Goal: Information Seeking & Learning: Find specific fact

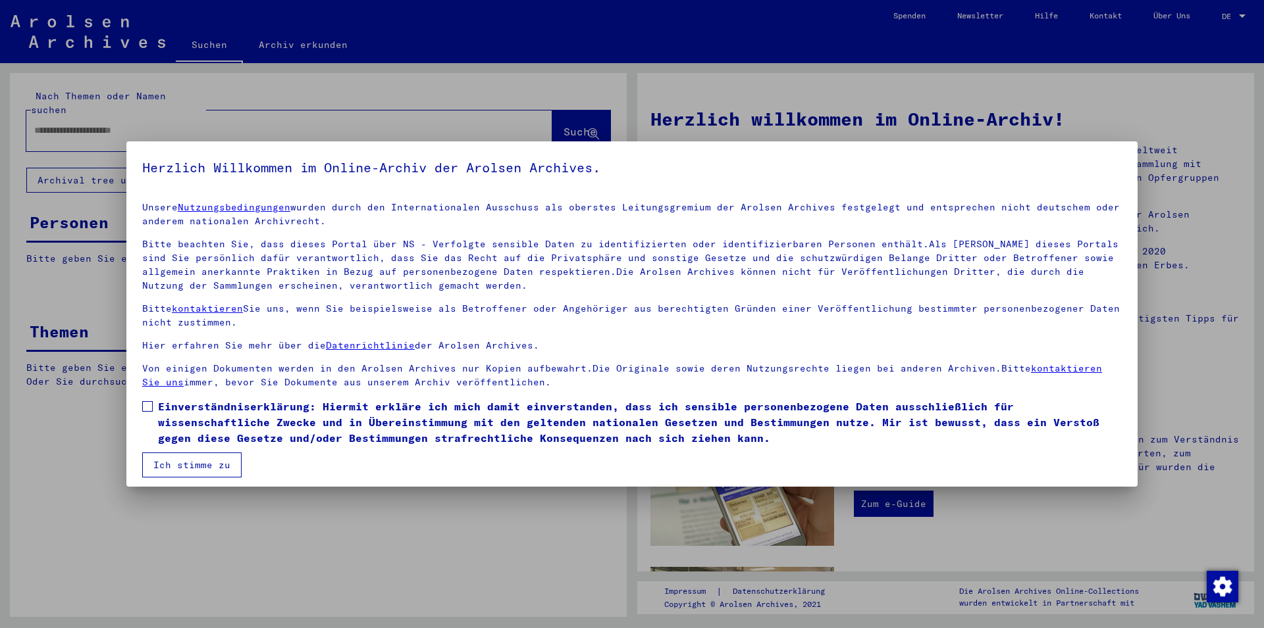
click at [210, 426] on span "Einverständniserklärung: Hiermit erkläre ich mich damit einverstanden, dass ich…" at bounding box center [639, 422] width 963 height 47
click at [194, 476] on button "Ich stimme zu" at bounding box center [191, 465] width 99 height 25
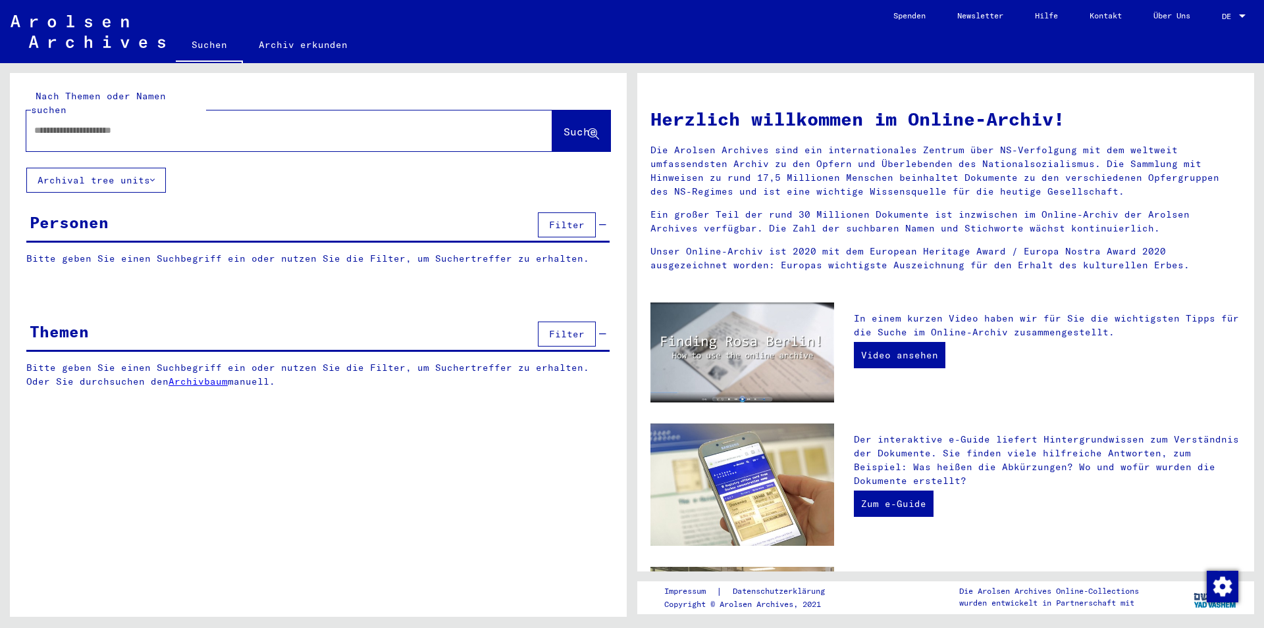
click at [237, 111] on div at bounding box center [289, 131] width 526 height 41
click at [235, 124] on input "text" at bounding box center [273, 131] width 478 height 14
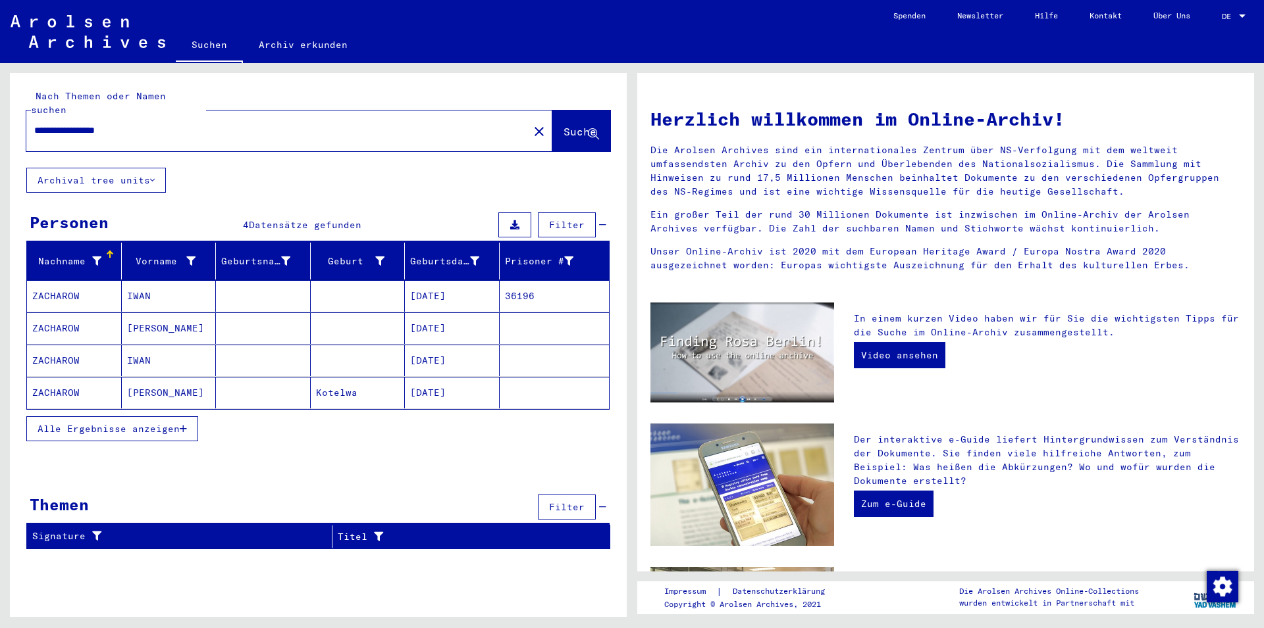
click at [108, 280] on mat-cell "ZACHAROW" at bounding box center [74, 296] width 95 height 32
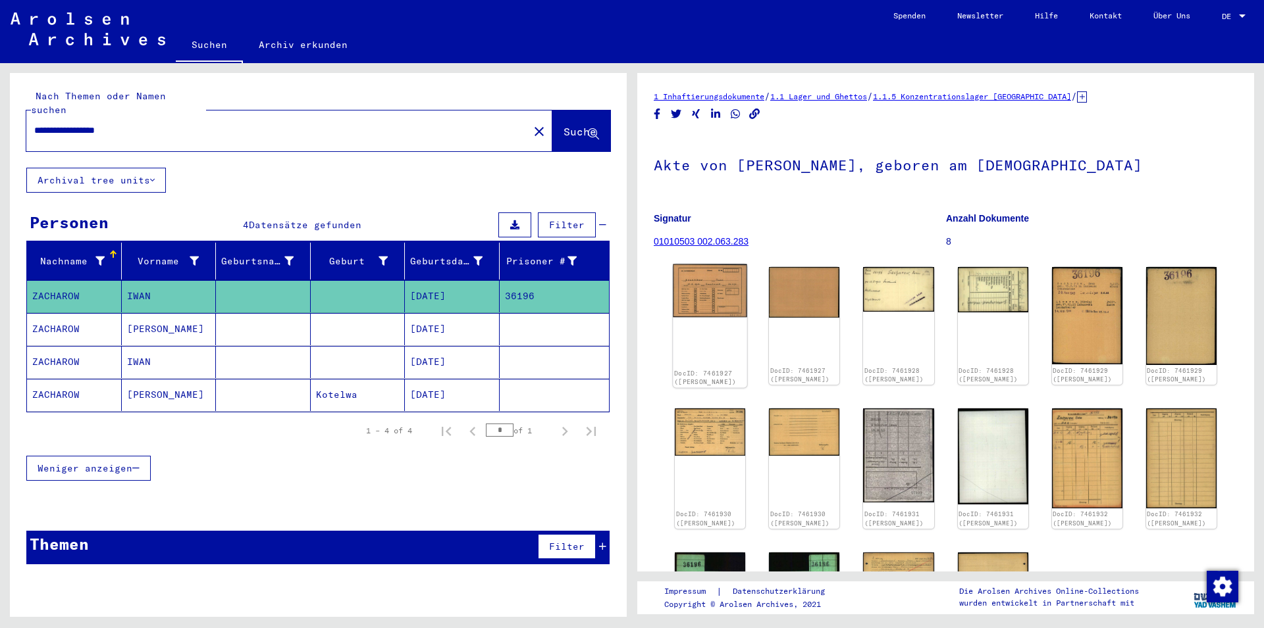
click at [684, 295] on img at bounding box center [710, 291] width 74 height 53
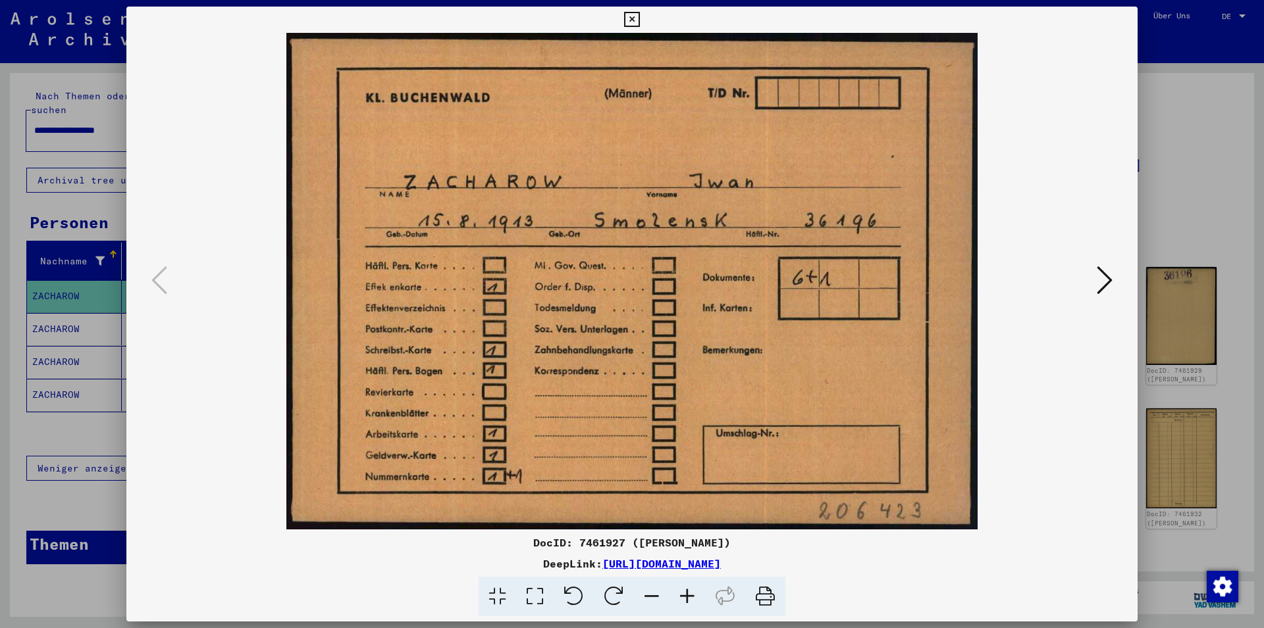
click at [1197, 215] on div at bounding box center [632, 314] width 1264 height 628
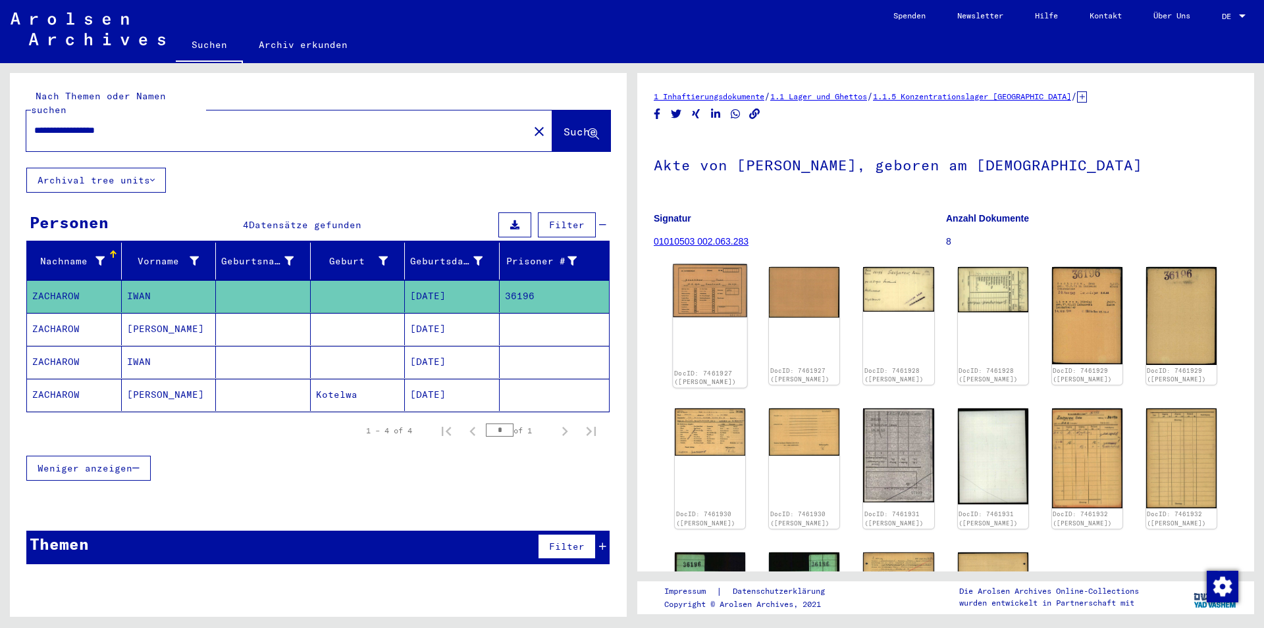
click at [704, 305] on img at bounding box center [710, 291] width 74 height 53
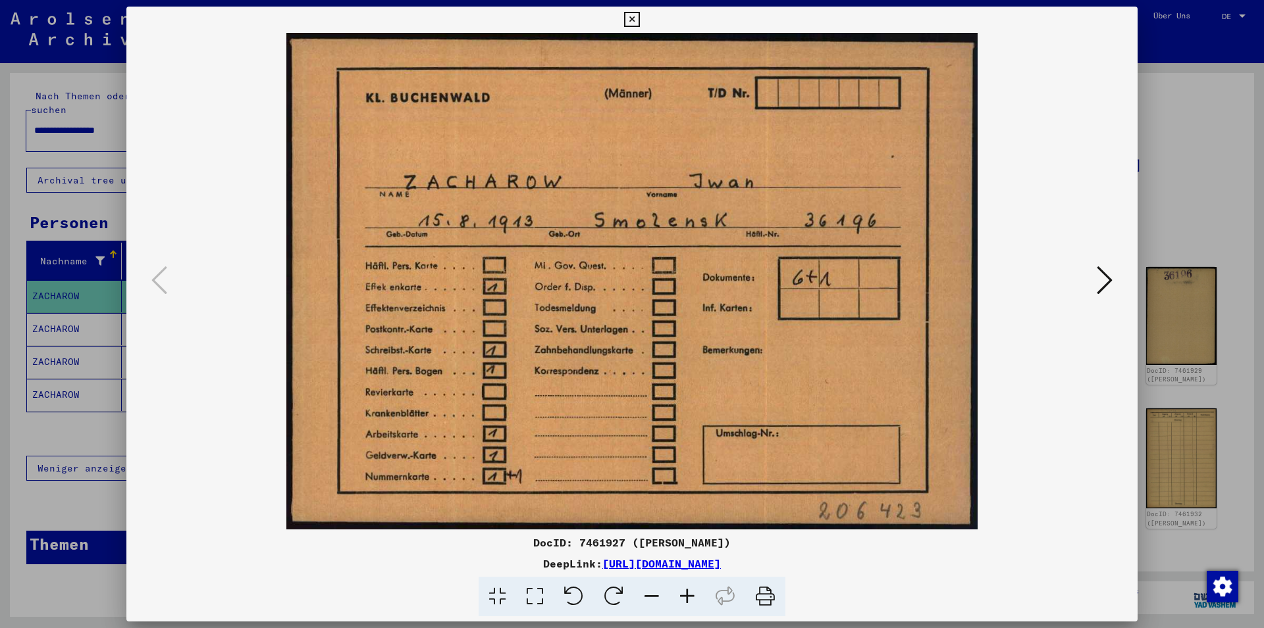
click at [1183, 255] on div at bounding box center [632, 314] width 1264 height 628
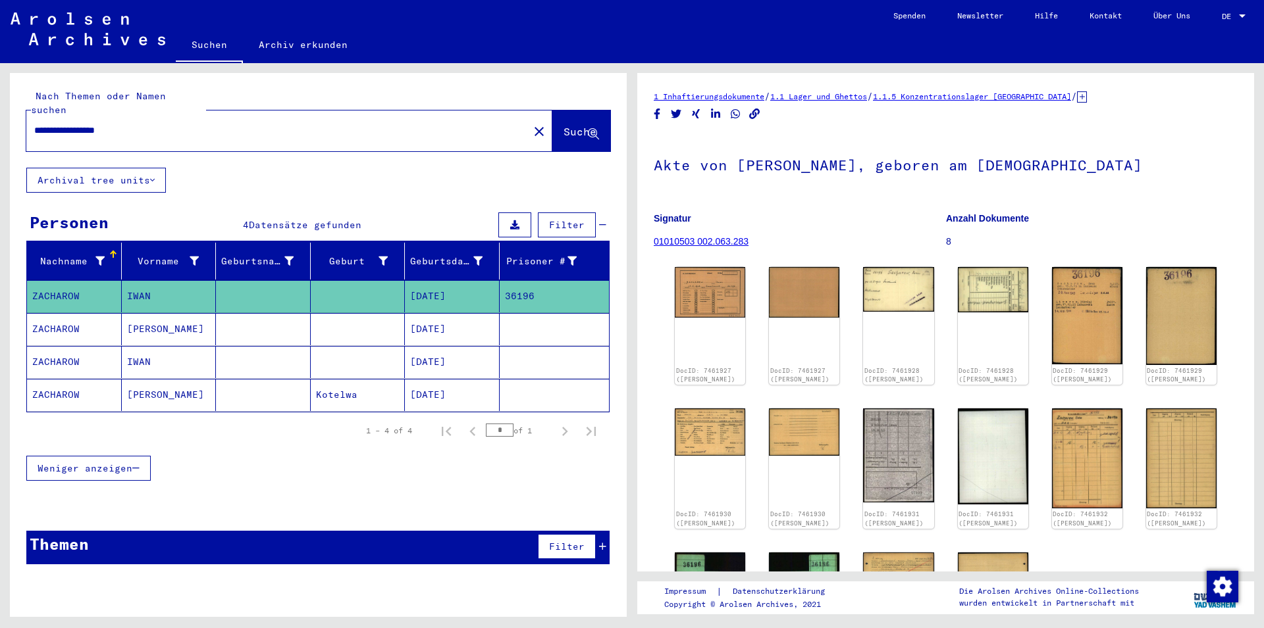
click at [463, 315] on mat-cell "[DATE]" at bounding box center [452, 329] width 95 height 32
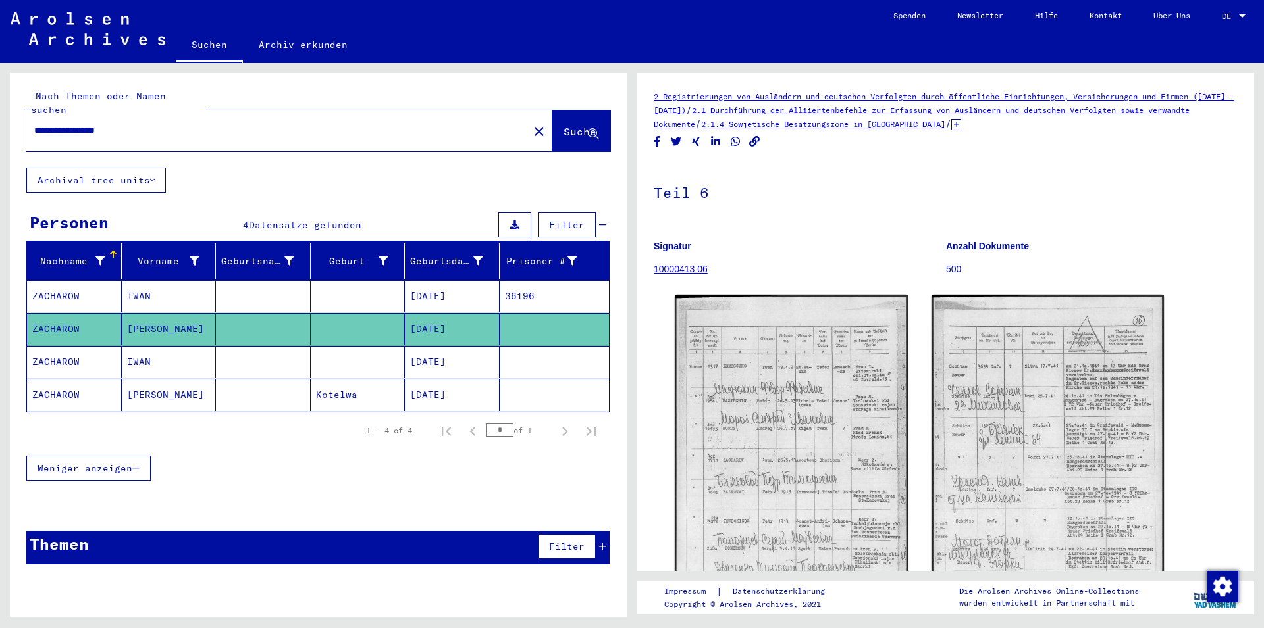
click at [461, 353] on mat-cell "[DATE]" at bounding box center [452, 362] width 95 height 32
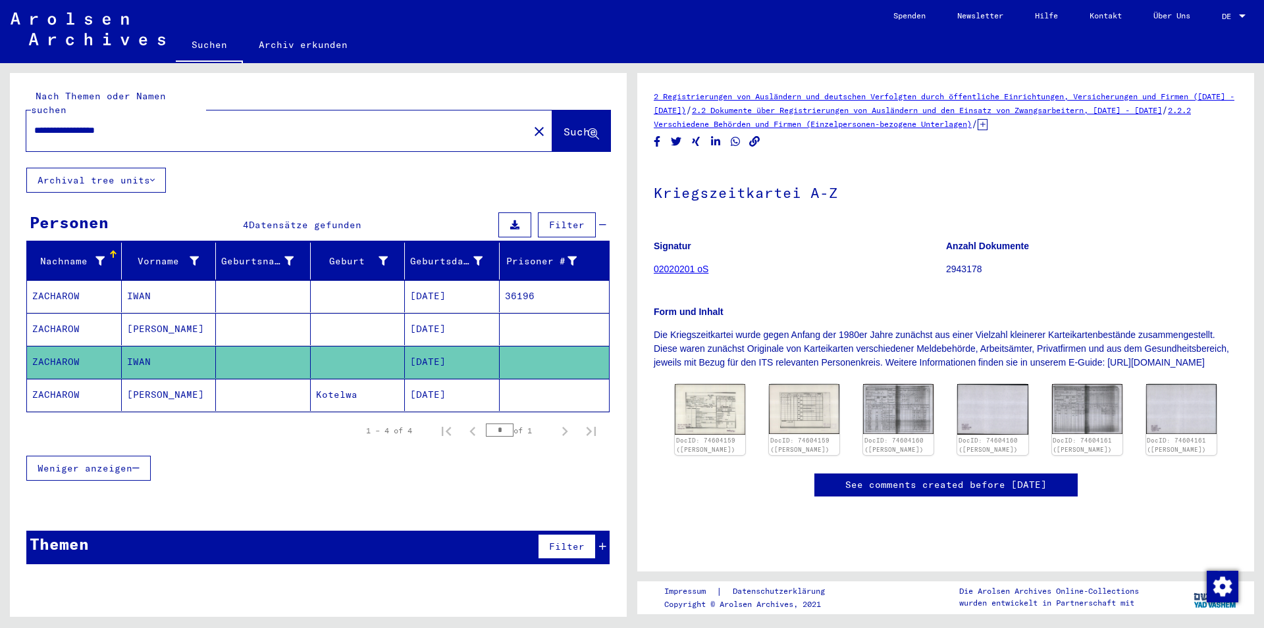
click at [462, 383] on mat-cell "[DATE]" at bounding box center [452, 395] width 95 height 32
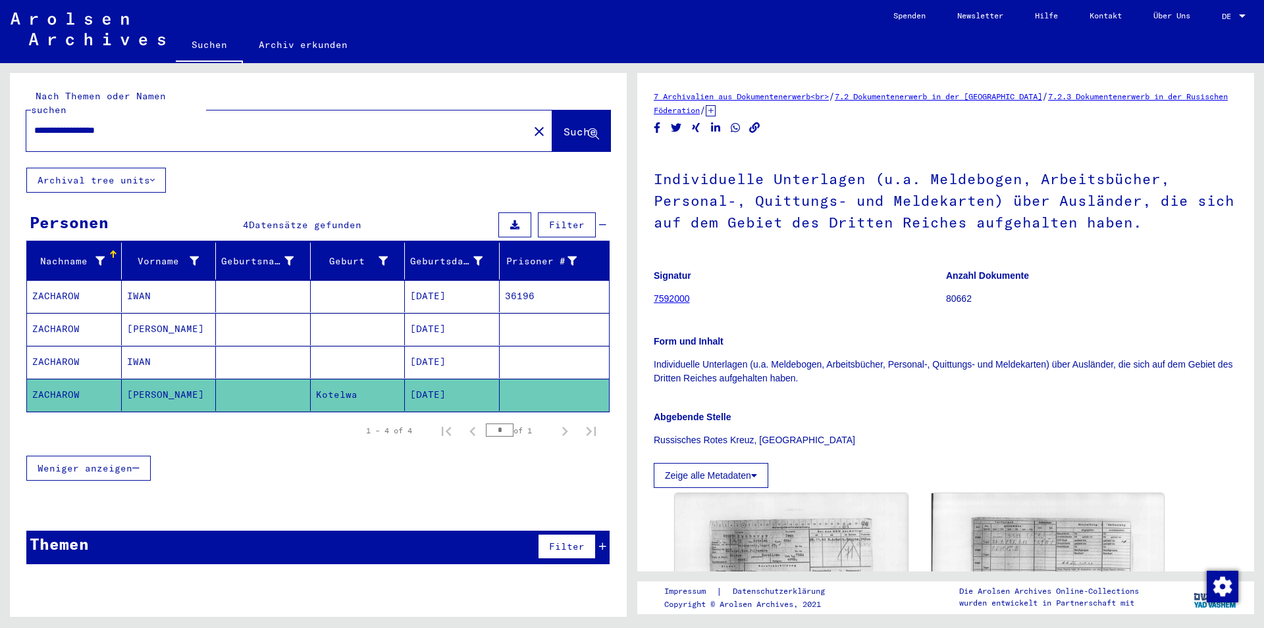
click at [444, 280] on mat-cell "[DATE]" at bounding box center [452, 296] width 95 height 32
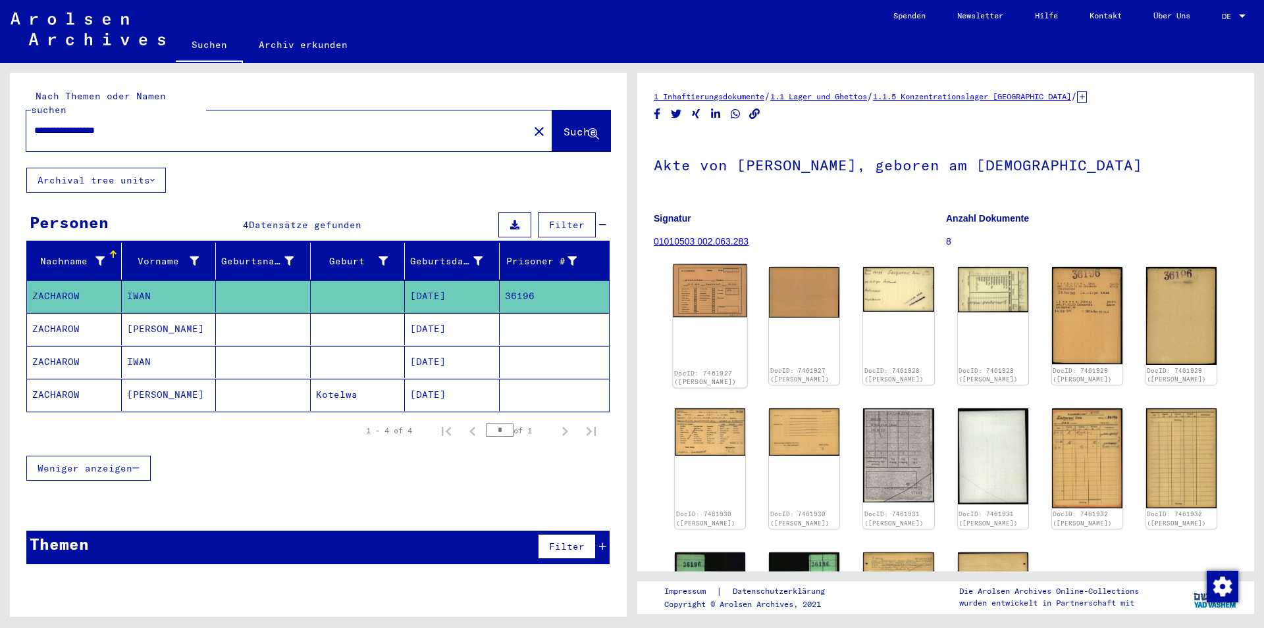
click at [711, 318] on div "DocID: 7461927 ([PERSON_NAME])" at bounding box center [710, 327] width 74 height 124
click at [707, 301] on img at bounding box center [710, 291] width 74 height 53
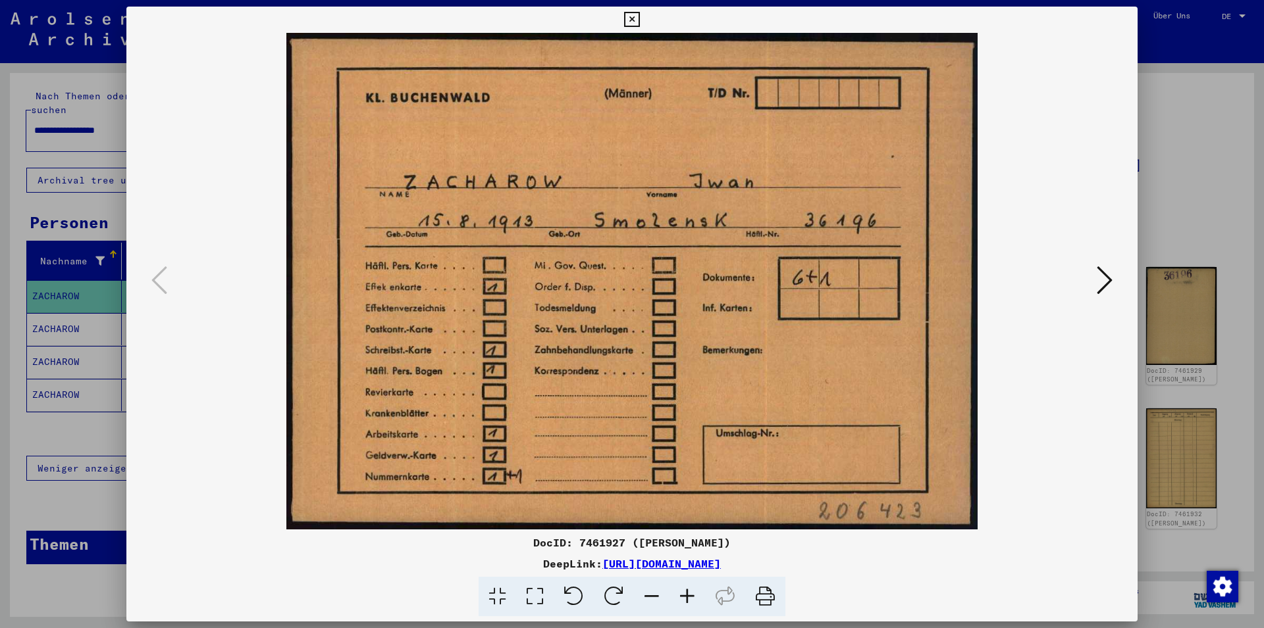
click at [1185, 126] on div at bounding box center [632, 314] width 1264 height 628
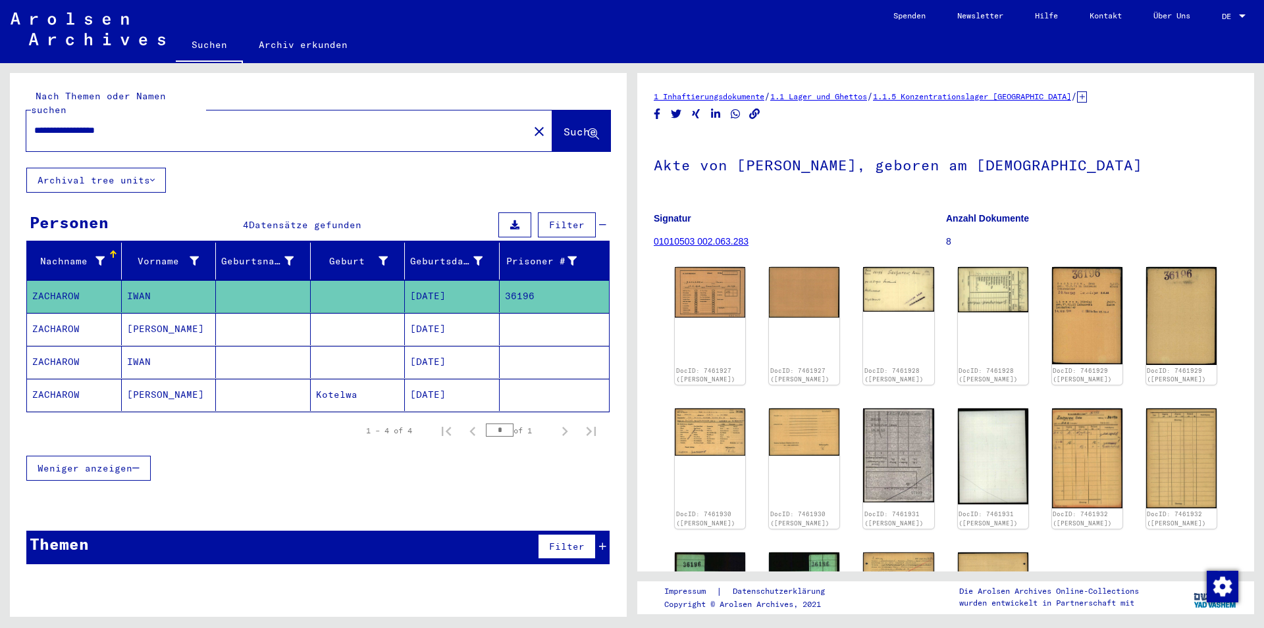
click at [439, 124] on input "**********" at bounding box center [277, 131] width 486 height 14
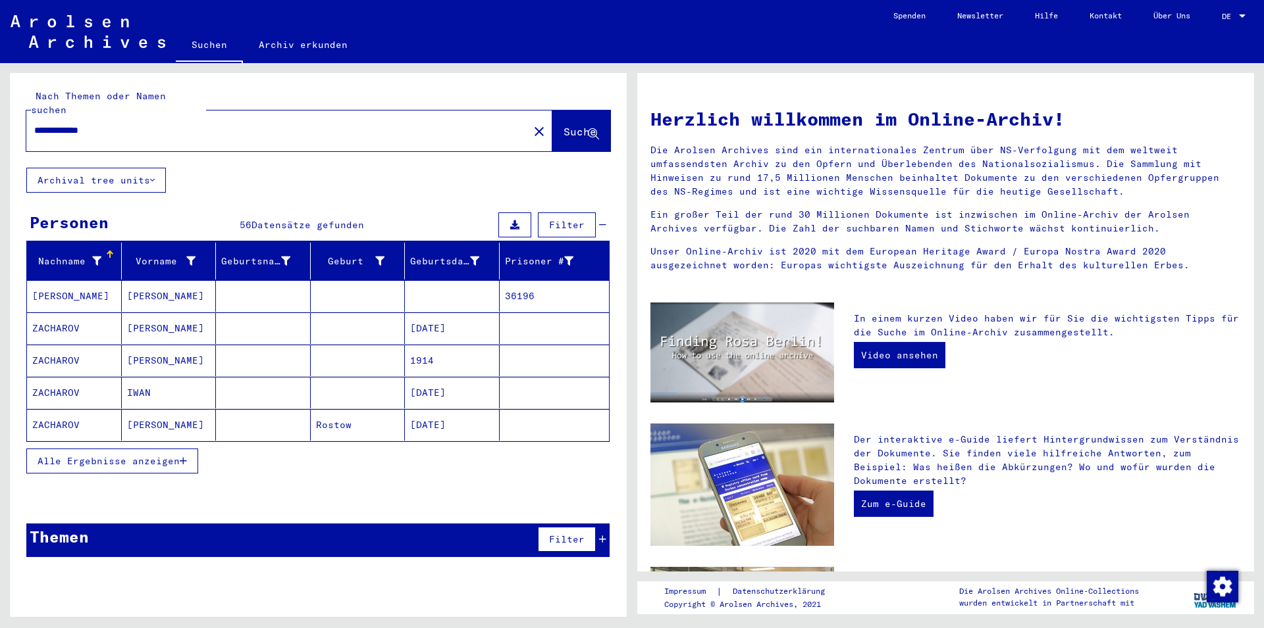
click at [317, 124] on input "**********" at bounding box center [273, 131] width 478 height 14
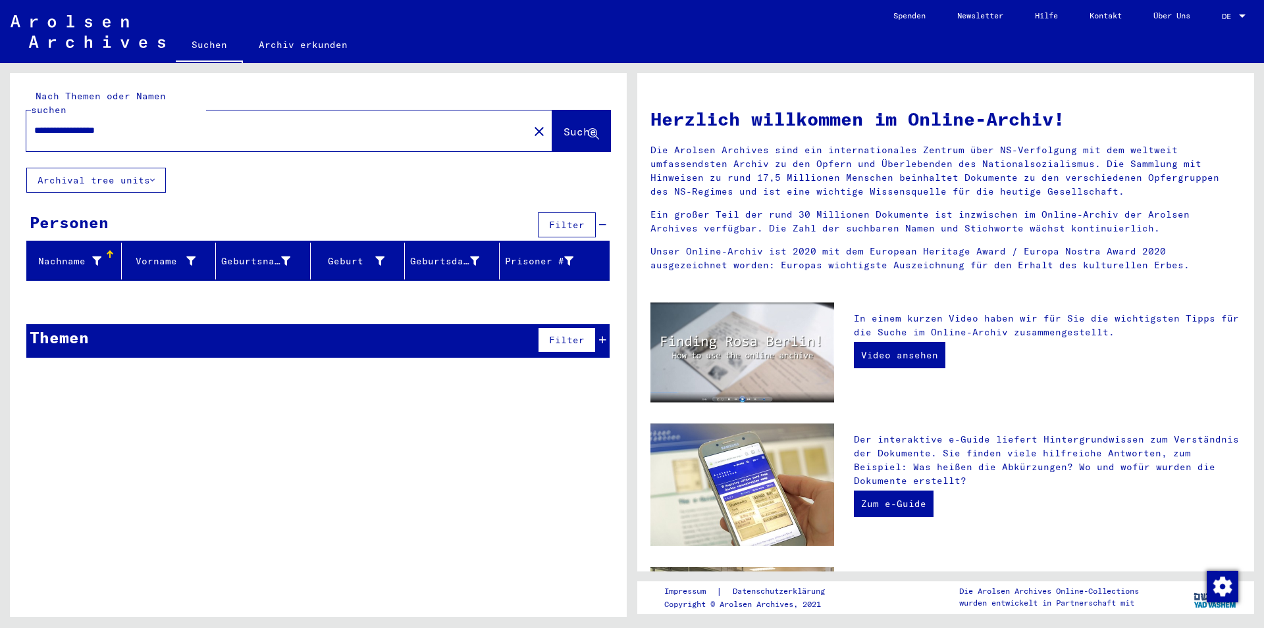
drag, startPoint x: 181, startPoint y: 116, endPoint x: 114, endPoint y: 116, distance: 67.1
click at [114, 124] on input "**********" at bounding box center [273, 131] width 478 height 14
type input "**********"
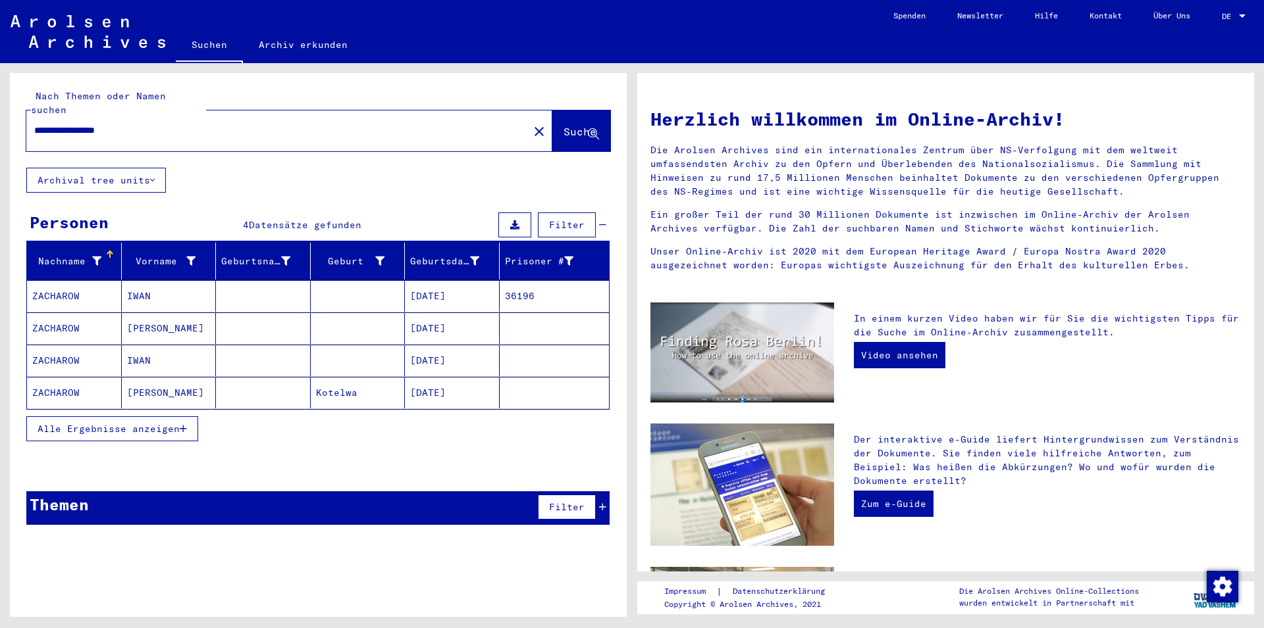
click at [163, 295] on mat-cell "IWAN" at bounding box center [169, 296] width 95 height 32
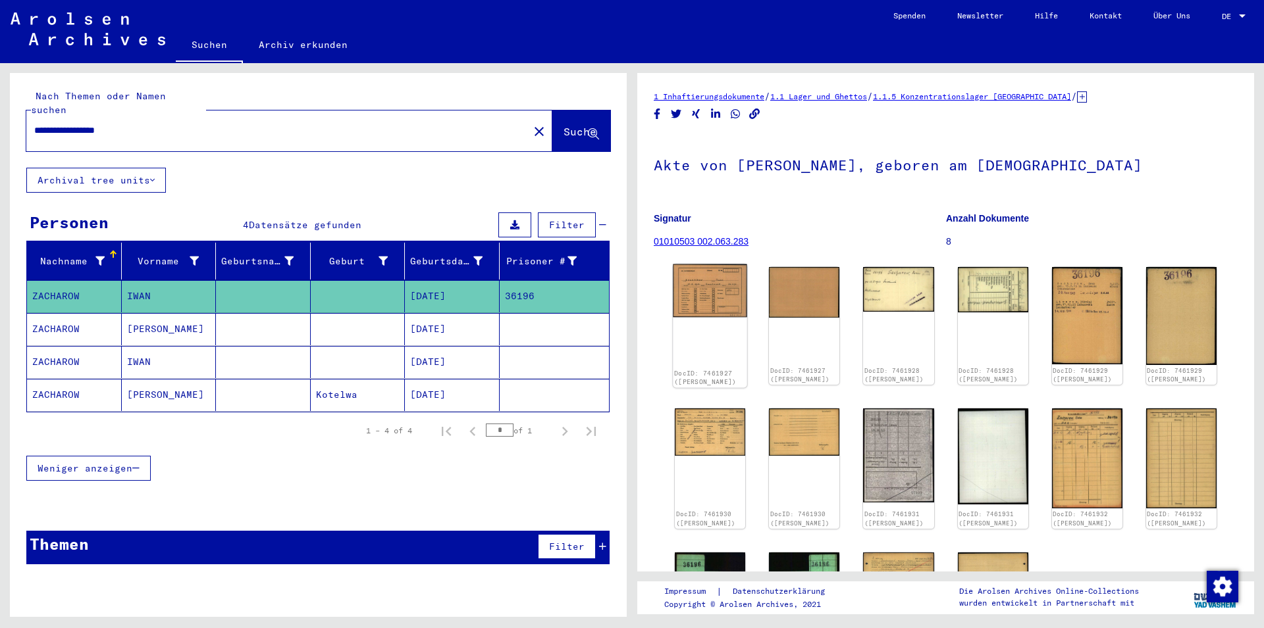
click at [709, 289] on img at bounding box center [710, 291] width 74 height 53
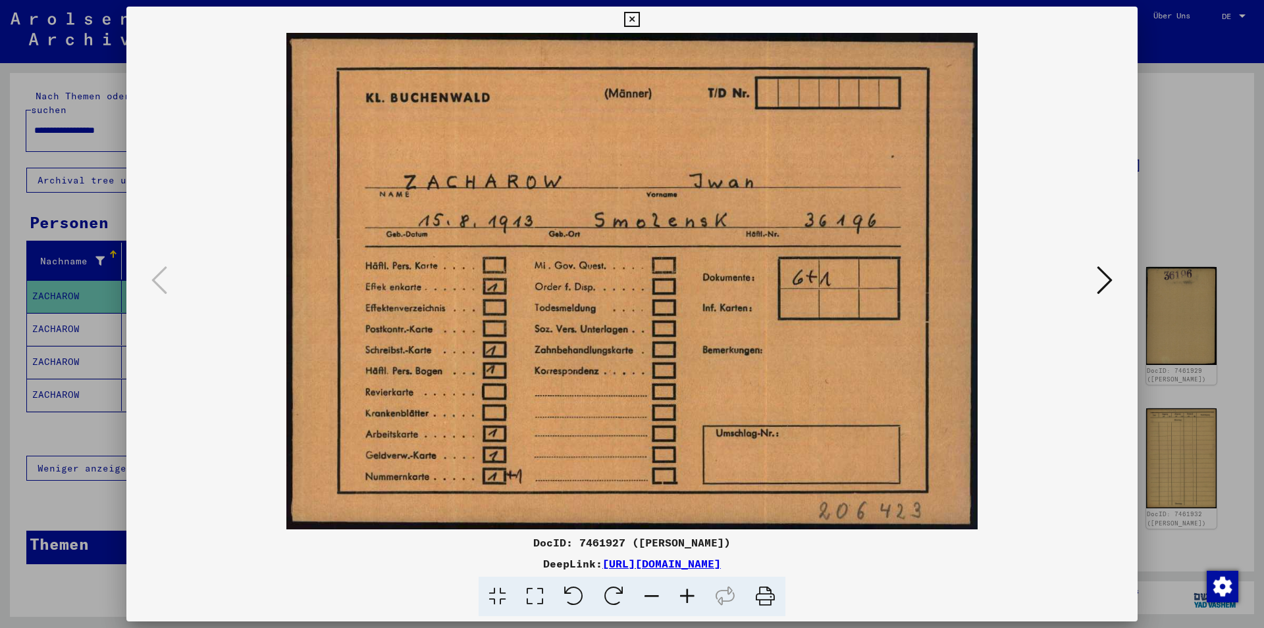
drag, startPoint x: 875, startPoint y: 568, endPoint x: 470, endPoint y: 568, distance: 404.7
click at [470, 568] on div "DeepLink: [URL][DOMAIN_NAME]" at bounding box center [631, 564] width 1011 height 16
copy link "[URL][DOMAIN_NAME]"
click at [1187, 212] on div at bounding box center [632, 314] width 1264 height 628
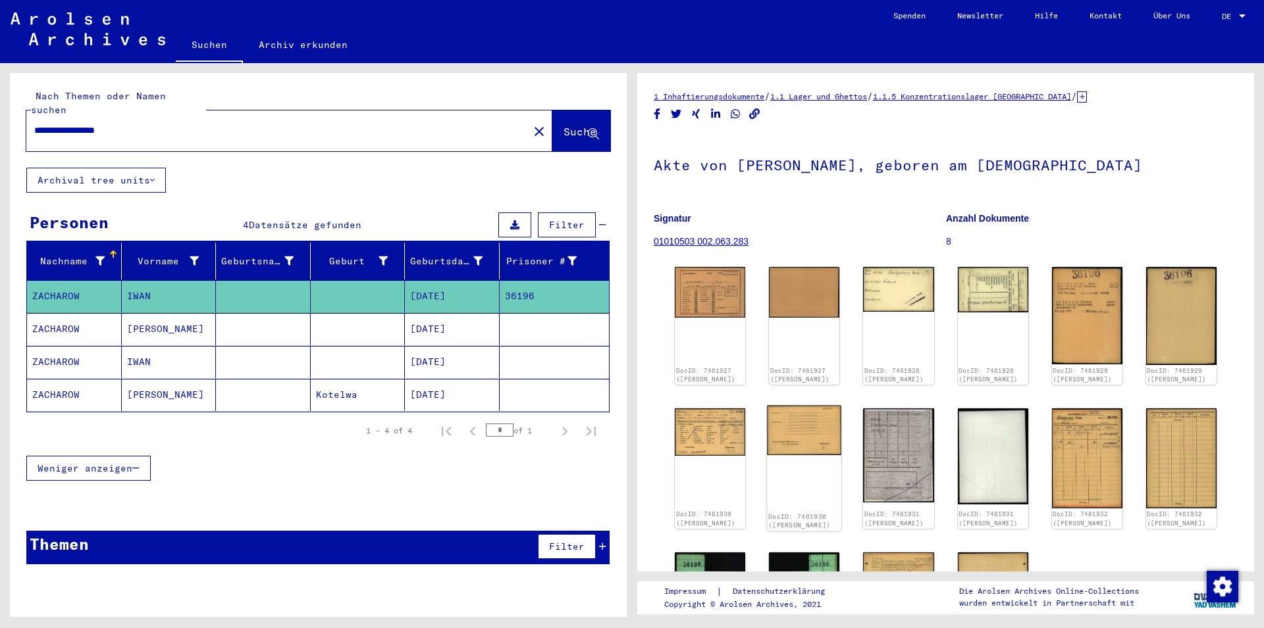
scroll to position [213, 0]
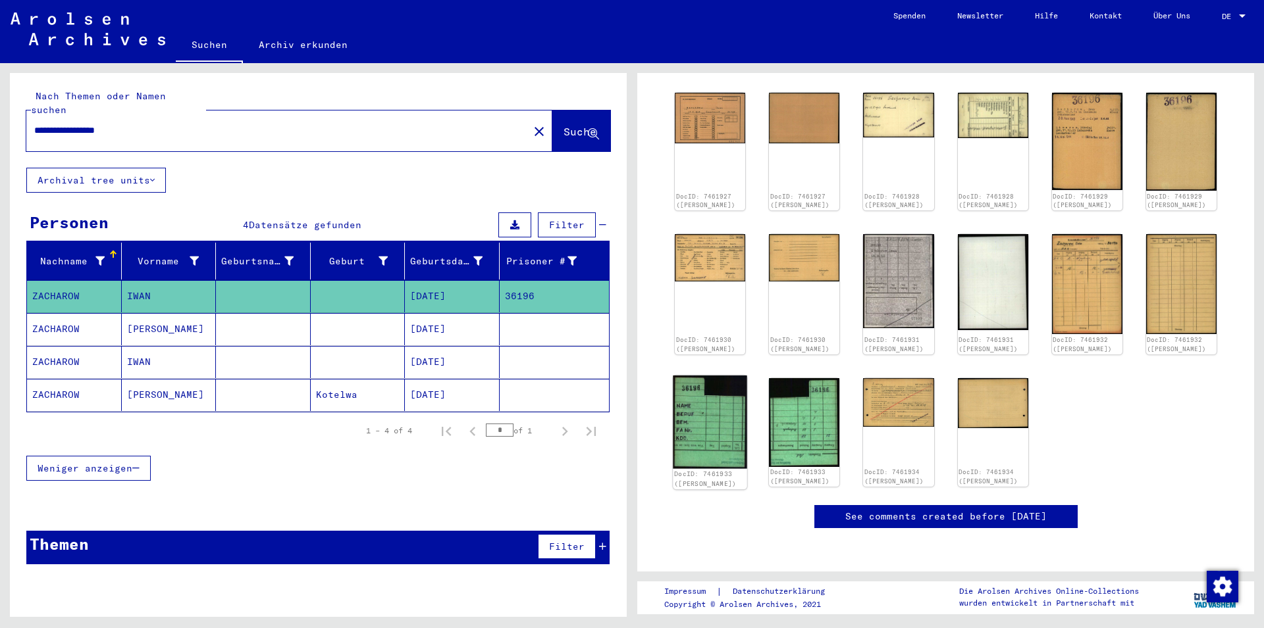
click at [727, 405] on img at bounding box center [710, 421] width 74 height 93
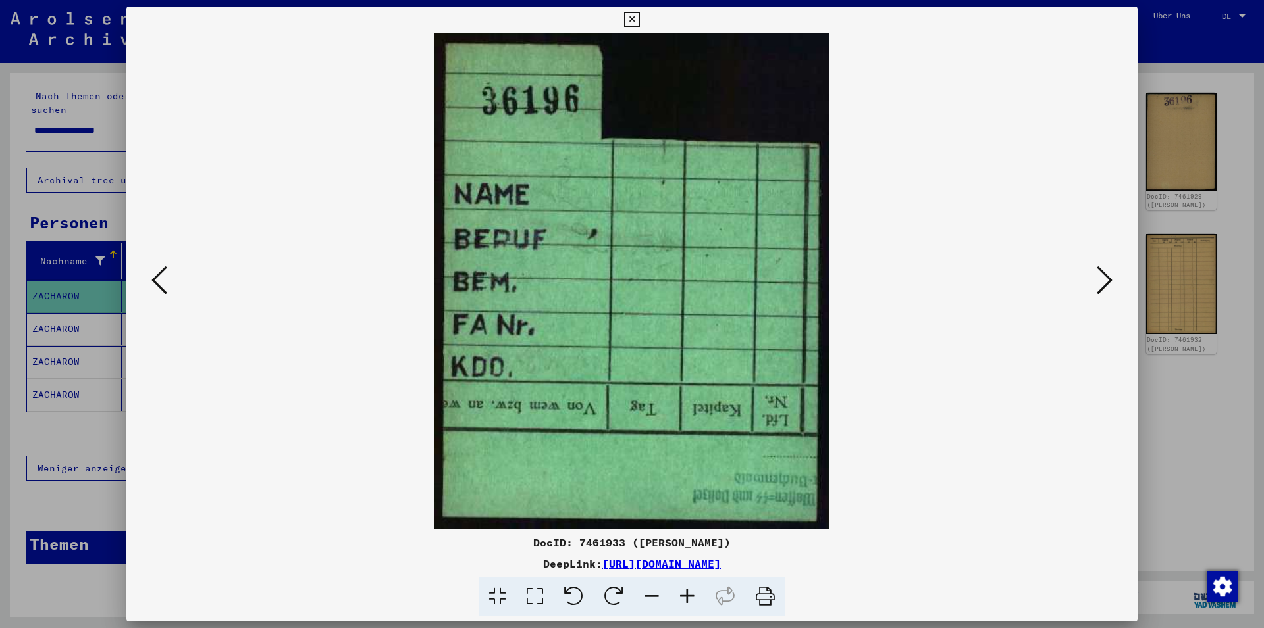
click at [1183, 376] on div at bounding box center [632, 314] width 1264 height 628
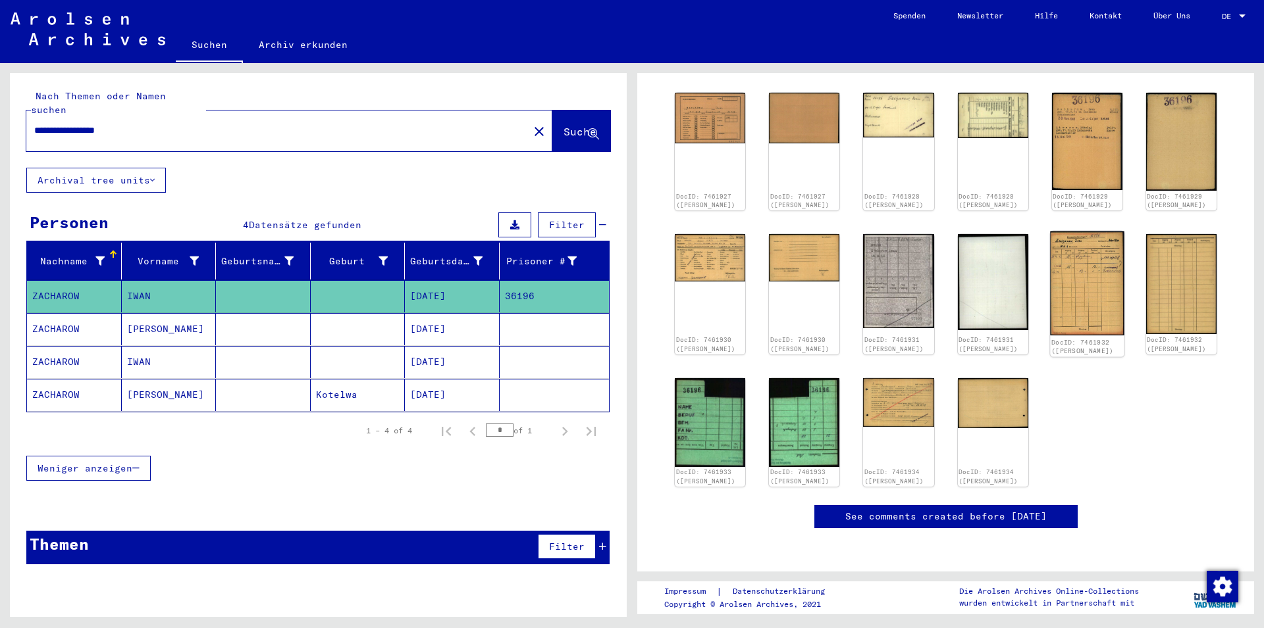
scroll to position [0, 0]
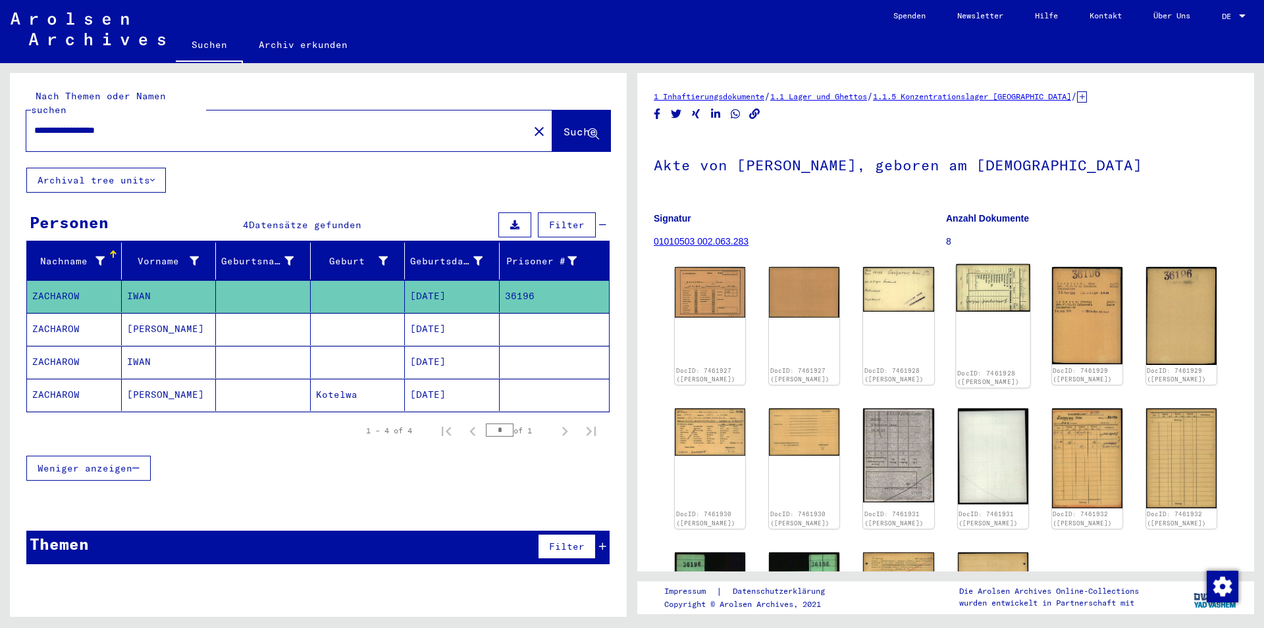
click at [980, 298] on img at bounding box center [993, 288] width 74 height 47
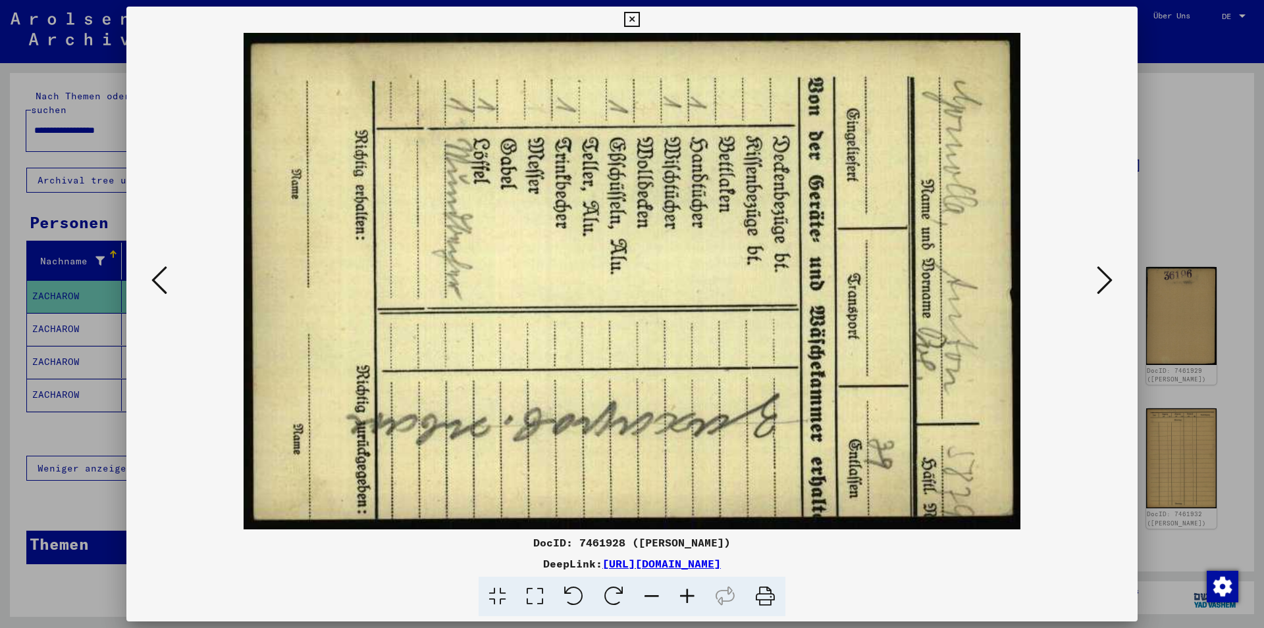
click at [1177, 241] on div at bounding box center [632, 314] width 1264 height 628
